Goal: Transaction & Acquisition: Subscribe to service/newsletter

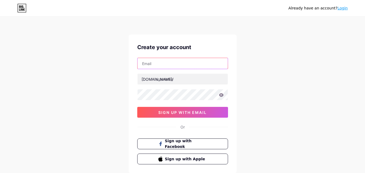
click at [149, 64] on input "text" at bounding box center [183, 63] width 90 height 11
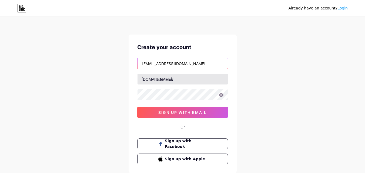
type input "[EMAIL_ADDRESS][DOMAIN_NAME]"
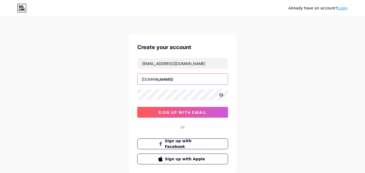
click at [165, 79] on input "text" at bounding box center [183, 79] width 90 height 11
type input "[PERSON_NAME]"
click at [222, 94] on icon at bounding box center [221, 95] width 5 height 4
click at [155, 79] on div "bio.link/" at bounding box center [158, 79] width 32 height 6
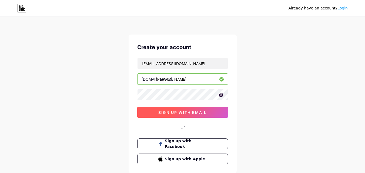
click at [179, 110] on span "sign up with email" at bounding box center [182, 112] width 48 height 5
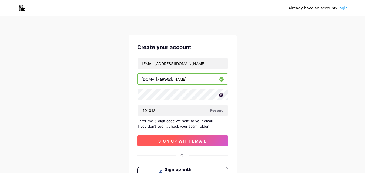
type input "491018"
click at [188, 142] on span "sign up with email" at bounding box center [182, 141] width 48 height 5
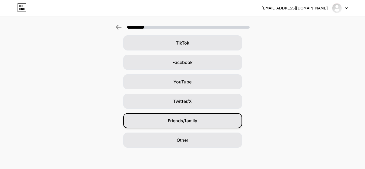
scroll to position [64, 0]
click at [195, 120] on span "Friends/family" at bounding box center [182, 120] width 29 height 6
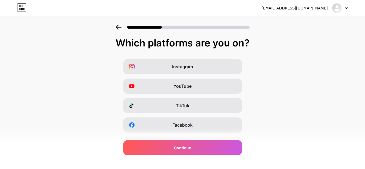
scroll to position [0, 0]
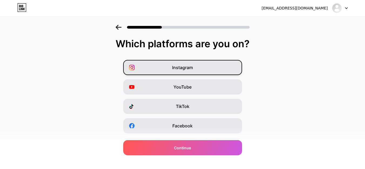
click at [204, 62] on div "Instagram" at bounding box center [182, 67] width 119 height 15
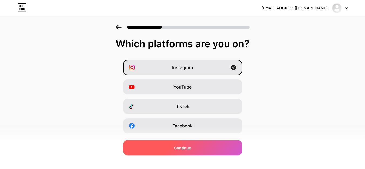
click at [187, 145] on span "Continue" at bounding box center [182, 148] width 17 height 6
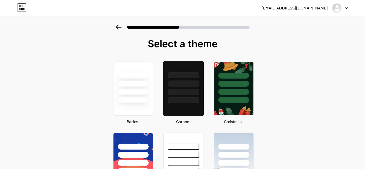
click at [185, 94] on div at bounding box center [184, 92] width 32 height 6
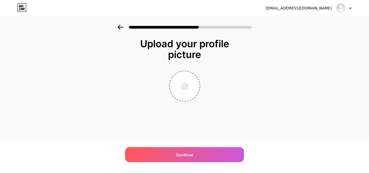
click at [119, 28] on icon at bounding box center [121, 27] width 6 height 5
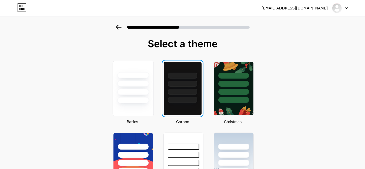
click at [129, 93] on div at bounding box center [133, 92] width 32 height 6
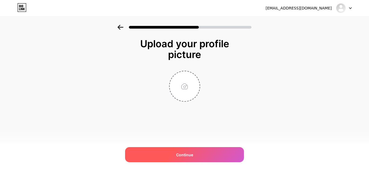
click at [189, 157] on span "Continue" at bounding box center [184, 155] width 17 height 6
click at [165, 155] on div "Continue" at bounding box center [184, 154] width 119 height 15
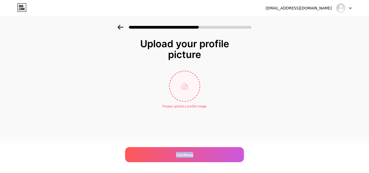
click at [185, 90] on input "file" at bounding box center [185, 86] width 30 height 30
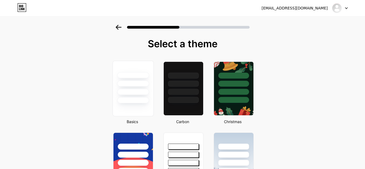
click at [136, 93] on div at bounding box center [133, 92] width 32 height 6
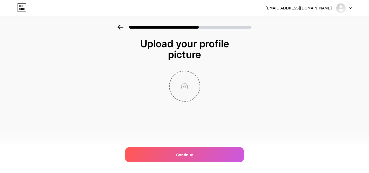
click at [177, 87] on input "file" at bounding box center [185, 86] width 30 height 30
type input "C:\fakepath\kanaga.jpg"
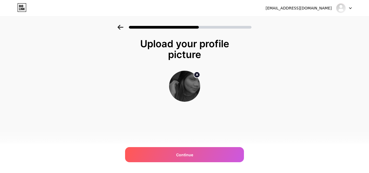
click at [186, 86] on img at bounding box center [184, 86] width 31 height 31
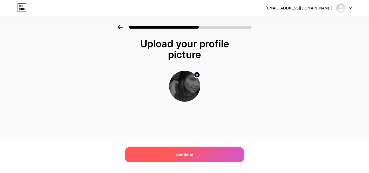
click at [180, 153] on span "Continue" at bounding box center [184, 155] width 17 height 6
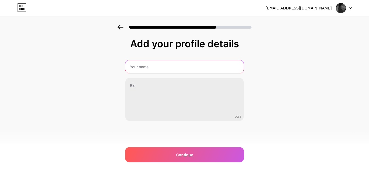
click at [158, 68] on input "text" at bounding box center [184, 66] width 118 height 13
type input "[PERSON_NAME]"
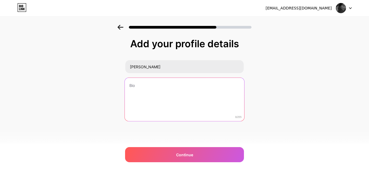
click at [135, 87] on textarea at bounding box center [184, 100] width 119 height 44
type textarea "d"
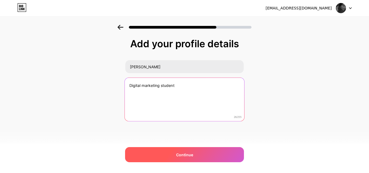
type textarea "Digital marketing student"
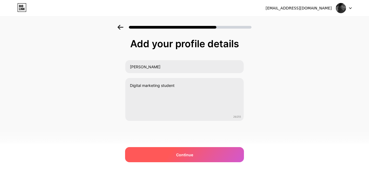
click at [192, 154] on span "Continue" at bounding box center [184, 155] width 17 height 6
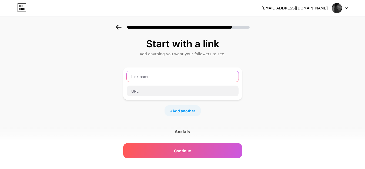
click at [158, 74] on input "text" at bounding box center [183, 76] width 112 height 11
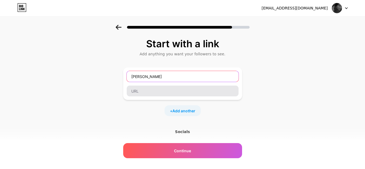
type input "[PERSON_NAME]"
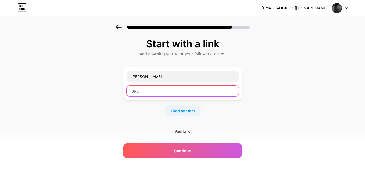
click at [144, 95] on input "text" at bounding box center [183, 91] width 112 height 11
type input "w"
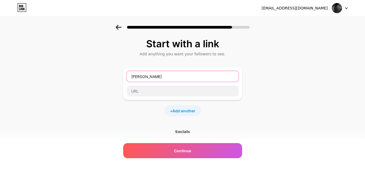
click at [170, 75] on input "[PERSON_NAME]" at bounding box center [183, 76] width 112 height 11
type input "k"
type input "[PERSON_NAME]"
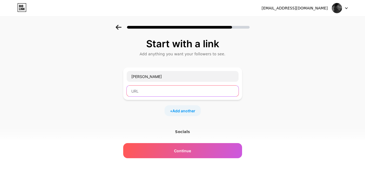
click at [156, 95] on input "text" at bounding box center [183, 91] width 112 height 11
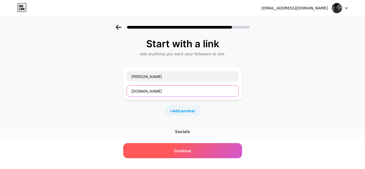
type input "[DOMAIN_NAME]"
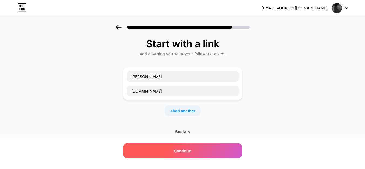
click at [183, 146] on div "Continue" at bounding box center [182, 150] width 119 height 15
click at [184, 148] on span "Continue" at bounding box center [182, 151] width 17 height 6
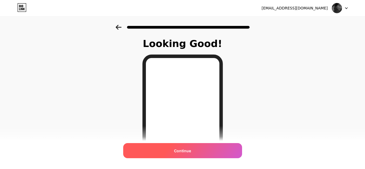
click at [199, 150] on div "Continue" at bounding box center [182, 150] width 119 height 15
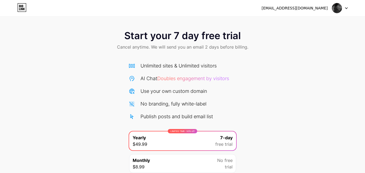
click at [268, 114] on div "Start your 7 day free trial Cancel anytime. We will send you an email 2 days be…" at bounding box center [182, 110] width 365 height 171
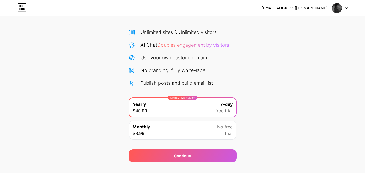
scroll to position [44, 0]
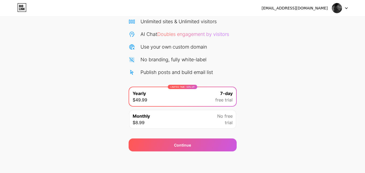
click at [311, 106] on div "Start your 7 day free trial Cancel anytime. We will send you an email 2 days be…" at bounding box center [182, 66] width 365 height 171
click at [222, 91] on span "7-day" at bounding box center [226, 93] width 12 height 6
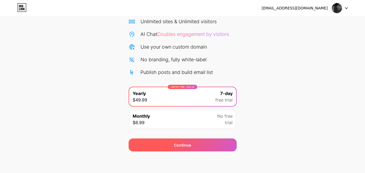
click at [204, 146] on div "Continue" at bounding box center [183, 145] width 108 height 13
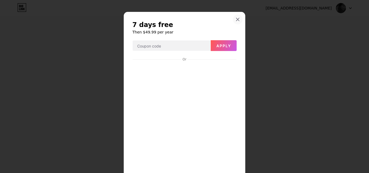
click at [236, 17] on div at bounding box center [238, 20] width 10 height 10
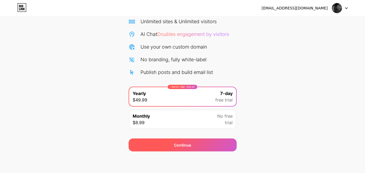
click at [152, 145] on div "Continue" at bounding box center [183, 145] width 108 height 13
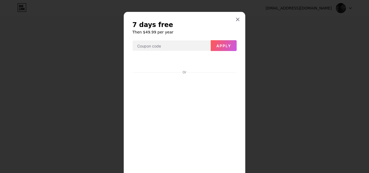
click at [242, 167] on div "7 days free Then $49.99 per year Apply Or Start trial" at bounding box center [185, 116] width 122 height 209
click at [242, 166] on div "7 days free Then $49.99 per year Apply Or Start trial" at bounding box center [185, 116] width 122 height 209
drag, startPoint x: 222, startPoint y: 10, endPoint x: 99, endPoint y: 29, distance: 124.4
click at [99, 29] on div at bounding box center [184, 86] width 369 height 173
